Goal: Download file/media

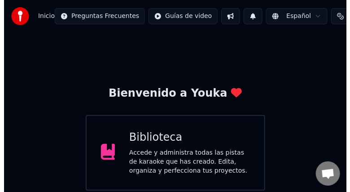
scroll to position [37, 0]
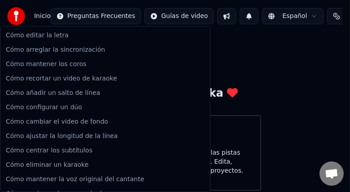
click at [122, 17] on html "Inicio Preguntas Frecuentes Guías de video Español Créditos 43 Configuración Bi…" at bounding box center [175, 145] width 350 height 291
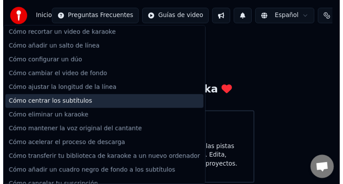
scroll to position [54, 0]
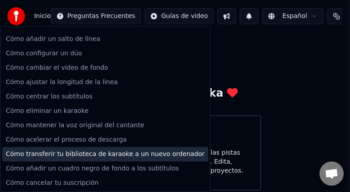
click at [100, 159] on div "Cómo transferir tu biblioteca de karaoke a un nuevo ordenador" at bounding box center [105, 154] width 206 height 14
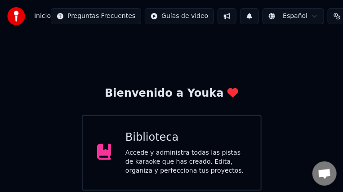
click at [238, 166] on div "Accede y administra todas las pistas de karaoke que has creado. Edita, organiza…" at bounding box center [185, 161] width 121 height 27
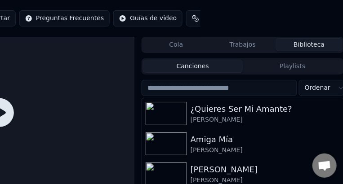
scroll to position [0, 143]
click at [177, 119] on img at bounding box center [165, 113] width 41 height 23
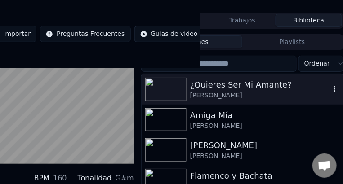
scroll to position [57, 143]
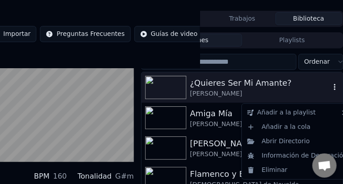
click at [330, 91] on icon "button" at bounding box center [334, 87] width 9 height 7
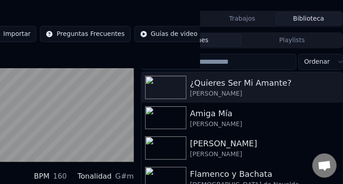
click at [175, 65] on div "Inicio Biblioteca ¿Quieres Ser Mi Amante? • [PERSON_NAME] Crear Importar Pregun…" at bounding box center [28, 34] width 343 height 68
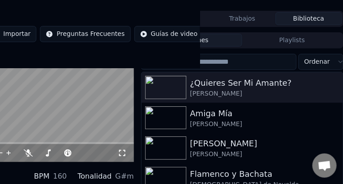
click at [53, 66] on div "Inicio Biblioteca ¿Quieres Ser Mi Amante? • [PERSON_NAME] Crear Importar Pregun…" at bounding box center [28, 34] width 343 height 68
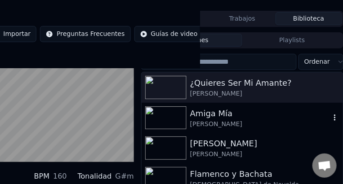
click at [324, 66] on span "Ordenar" at bounding box center [317, 61] width 26 height 9
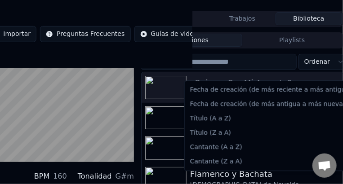
scroll to position [57, 135]
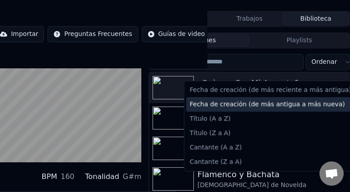
click at [297, 106] on span "Fecha de creación (de más antigua a más nueva)" at bounding box center [267, 104] width 155 height 9
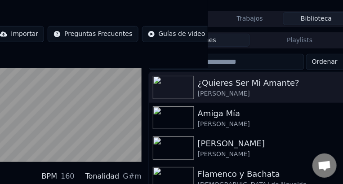
click at [330, 66] on span "Ordenar" at bounding box center [325, 61] width 26 height 9
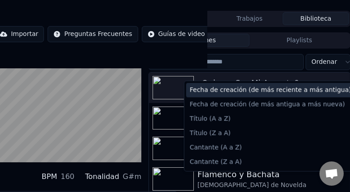
click at [312, 92] on span "Fecha de creación (de más reciente a más antigua)" at bounding box center [271, 89] width 162 height 9
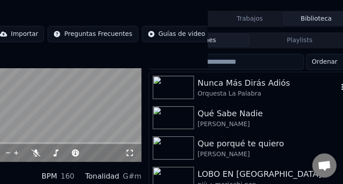
click at [164, 99] on img at bounding box center [173, 87] width 41 height 23
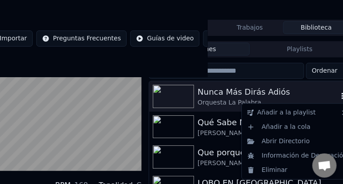
click at [338, 97] on icon "button" at bounding box center [342, 96] width 9 height 7
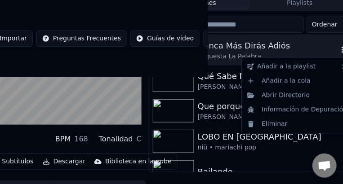
scroll to position [106, 135]
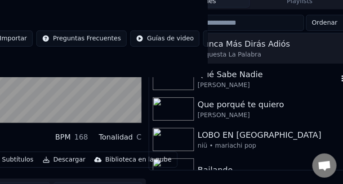
click at [290, 83] on div "[PERSON_NAME]" at bounding box center [268, 85] width 140 height 9
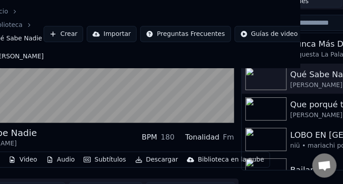
scroll to position [97, 40]
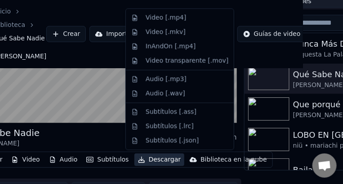
click at [164, 160] on button "Descargar" at bounding box center [159, 160] width 50 height 13
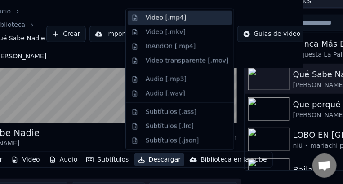
click at [190, 16] on div "Video [.mp4]" at bounding box center [187, 17] width 83 height 9
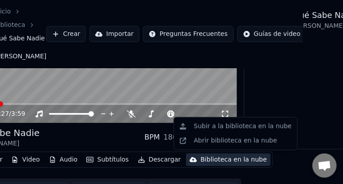
click at [200, 160] on div "Biblioteca en la nube" at bounding box center [233, 159] width 66 height 9
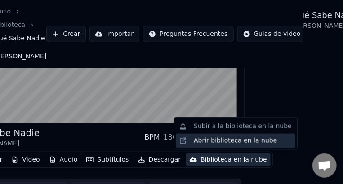
click at [207, 140] on div "Abrir biblioteca en la nube" at bounding box center [235, 141] width 83 height 9
